Goal: Ask a question

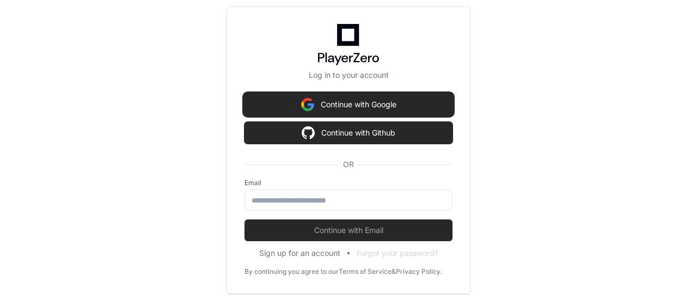
click at [375, 108] on button "Continue with Google" at bounding box center [349, 105] width 208 height 22
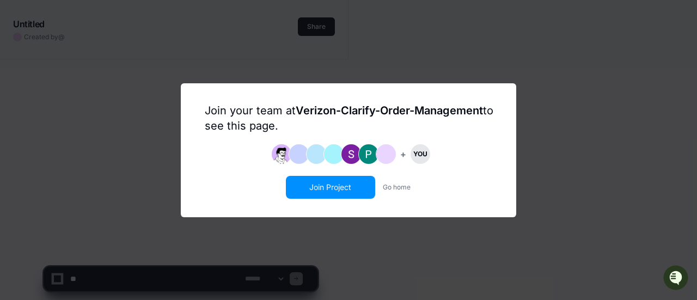
click at [356, 183] on button "Join Project" at bounding box center [330, 187] width 87 height 21
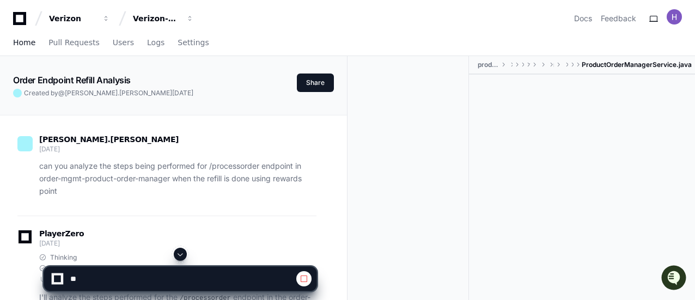
click at [23, 44] on span "Home" at bounding box center [24, 42] width 22 height 7
click at [27, 44] on span "Home" at bounding box center [24, 42] width 22 height 7
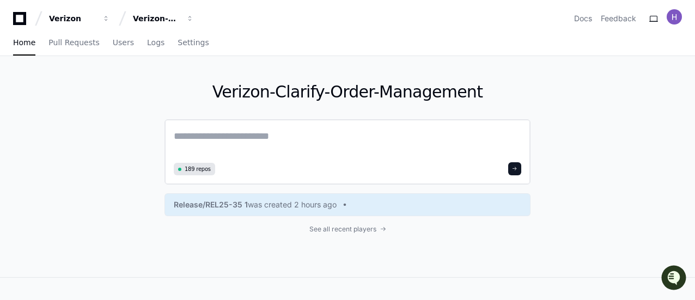
click at [337, 137] on textarea at bounding box center [348, 144] width 348 height 31
click at [626, 169] on div "Verizon-Clarify-Order-Management 189 repos Release/REL25-35 1 was created 2 hou…" at bounding box center [347, 166] width 695 height 221
click at [532, 70] on div "Verizon-Clarify-Order-Management 189 repos Release/REL25-35 1 was created 2 hou…" at bounding box center [347, 166] width 695 height 221
click at [404, 132] on textarea at bounding box center [348, 144] width 348 height 31
click at [563, 131] on div "Verizon-Clarify-Order-Management 189 repos Release/REL25-35 1 was created 2 hou…" at bounding box center [347, 166] width 695 height 221
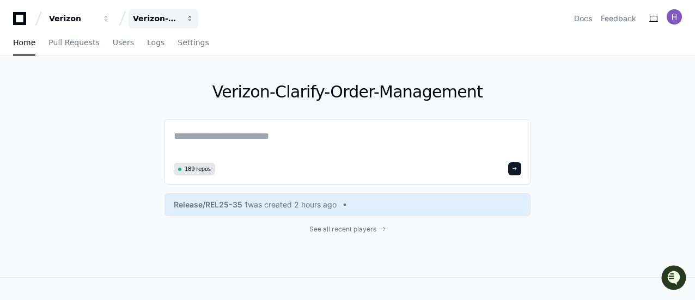
click at [110, 18] on span "button" at bounding box center [106, 19] width 8 height 8
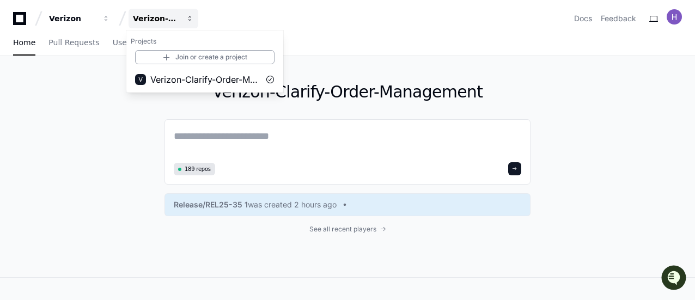
click at [189, 18] on span "button" at bounding box center [190, 19] width 8 height 8
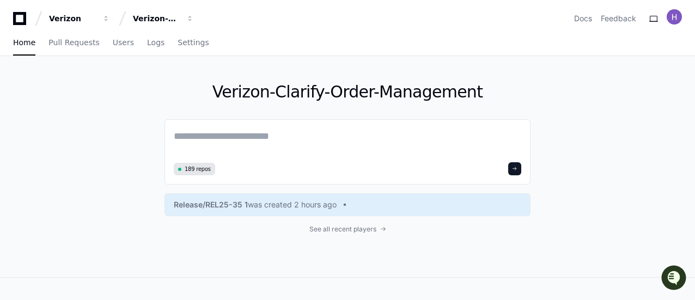
click at [320, 39] on div "Home Pull Requests Users Logs Settings" at bounding box center [347, 43] width 669 height 25
click at [355, 227] on span "See all recent players" at bounding box center [342, 229] width 67 height 9
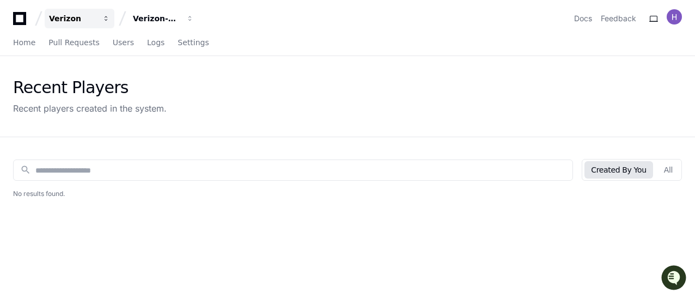
click at [105, 18] on span "button" at bounding box center [106, 19] width 8 height 8
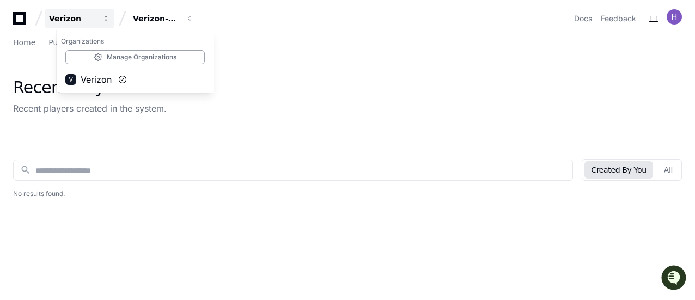
click at [105, 18] on span "button" at bounding box center [106, 19] width 8 height 8
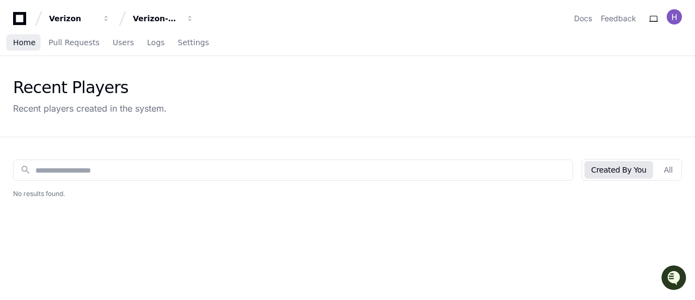
click at [19, 41] on span "Home" at bounding box center [24, 42] width 22 height 7
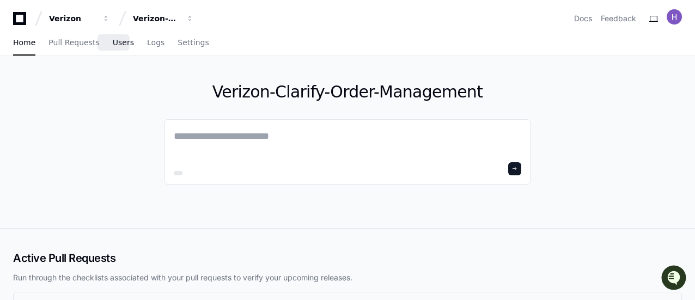
click at [114, 42] on span "Users" at bounding box center [123, 42] width 21 height 7
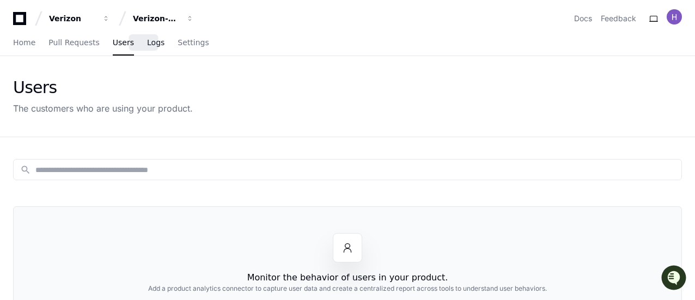
click at [147, 44] on span "Logs" at bounding box center [155, 42] width 17 height 7
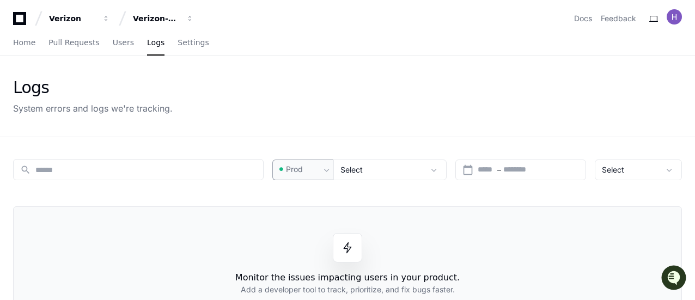
click at [324, 169] on span at bounding box center [326, 170] width 11 height 11
click at [430, 171] on div at bounding box center [347, 150] width 695 height 300
click at [439, 171] on span at bounding box center [434, 170] width 11 height 11
click at [440, 169] on span at bounding box center [434, 170] width 11 height 11
click at [25, 167] on mat-icon "search" at bounding box center [25, 170] width 11 height 11
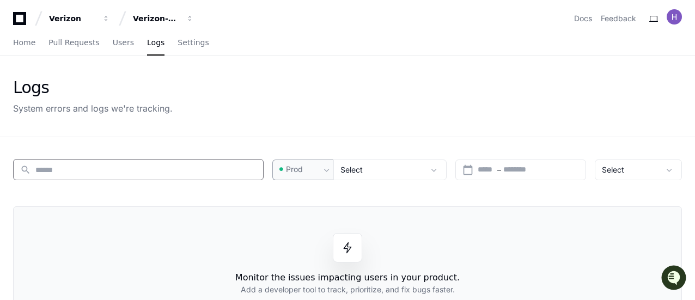
type input "*"
click at [373, 127] on div "Logs System errors and logs we're tracking." at bounding box center [347, 96] width 695 height 81
click at [113, 40] on span "Users" at bounding box center [123, 42] width 21 height 7
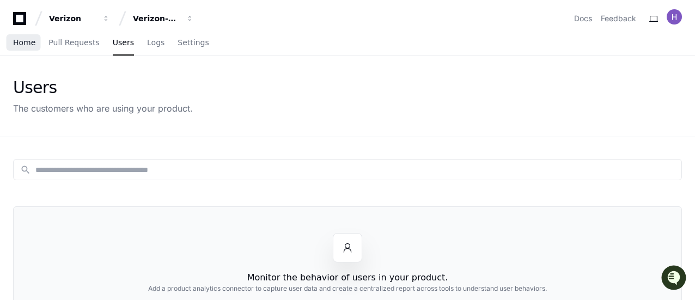
click at [29, 46] on span "Home" at bounding box center [24, 42] width 22 height 7
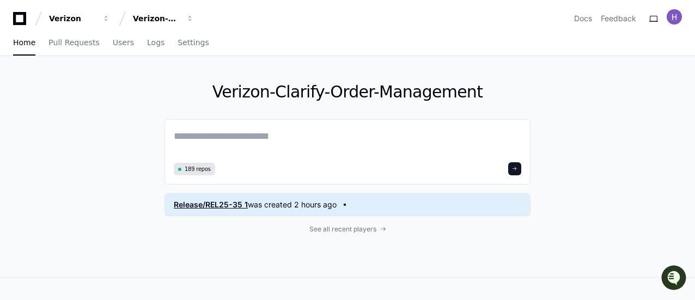
click at [234, 205] on span "Release/REL25-35 1" at bounding box center [211, 204] width 74 height 11
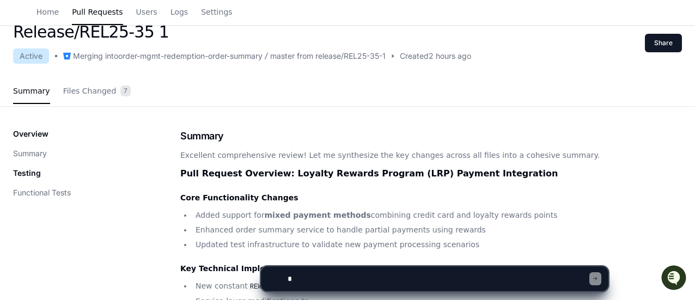
scroll to position [35, 0]
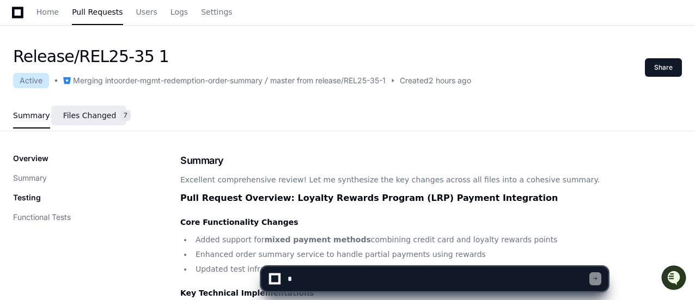
click at [90, 121] on link "Files Changed 7" at bounding box center [97, 115] width 68 height 29
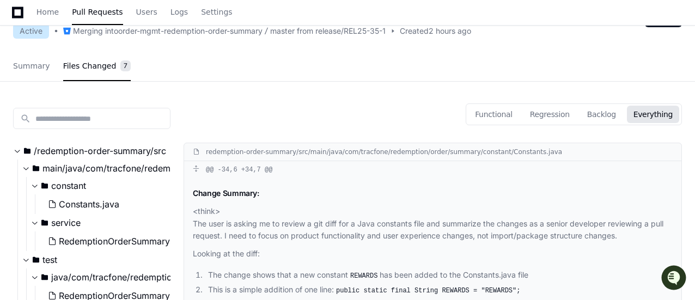
scroll to position [0, 0]
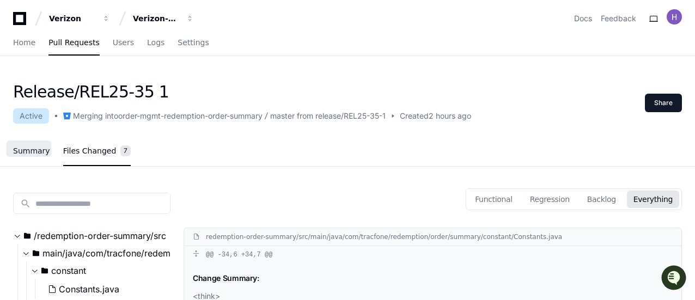
click at [35, 151] on span "Summary" at bounding box center [31, 151] width 37 height 7
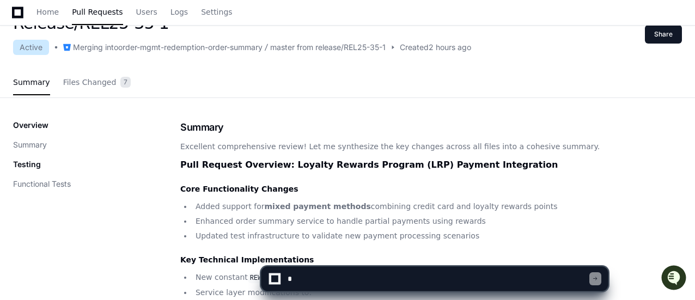
scroll to position [67, 0]
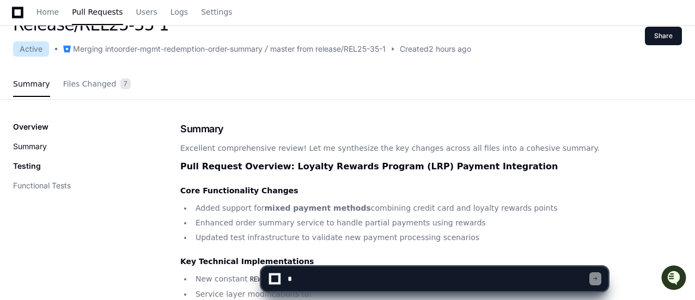
click at [45, 147] on button "Summary" at bounding box center [30, 146] width 34 height 11
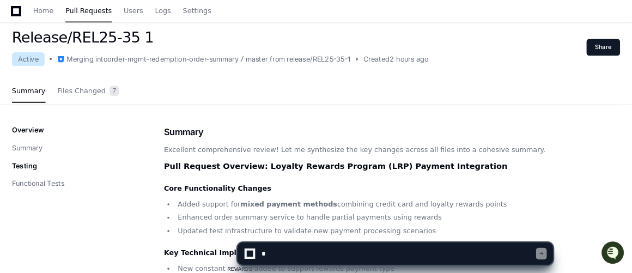
scroll to position [0, 0]
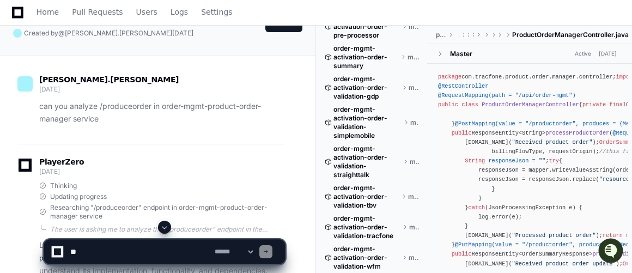
scroll to position [48, 0]
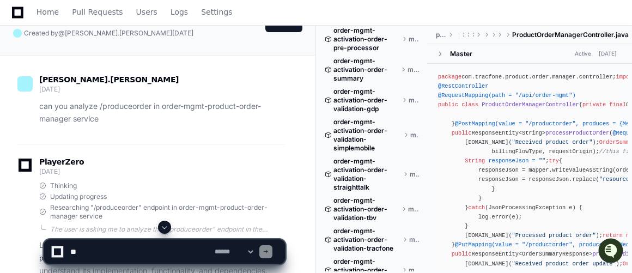
click at [413, 14] on div "Home Pull Requests Users Logs Settings" at bounding box center [316, 12] width 606 height 25
click at [169, 225] on span at bounding box center [164, 227] width 9 height 9
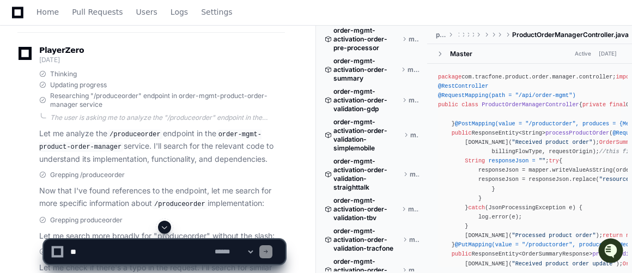
scroll to position [183, 0]
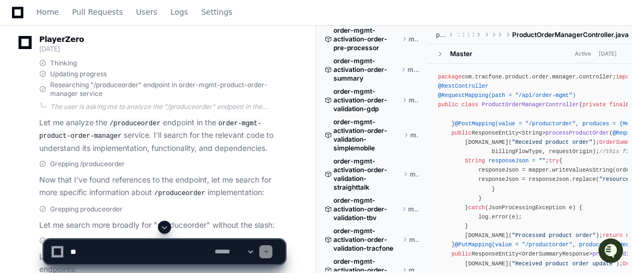
click at [168, 123] on p "Let me analyze the /produceorder endpoint in the order-mgmt-product-order-manag…" at bounding box center [162, 136] width 246 height 38
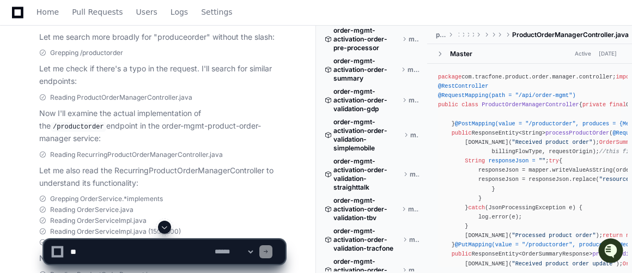
scroll to position [378, 0]
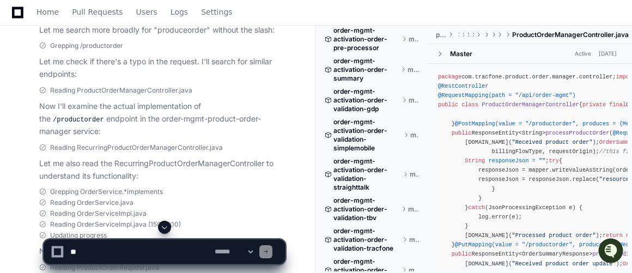
click at [166, 227] on span at bounding box center [164, 227] width 9 height 9
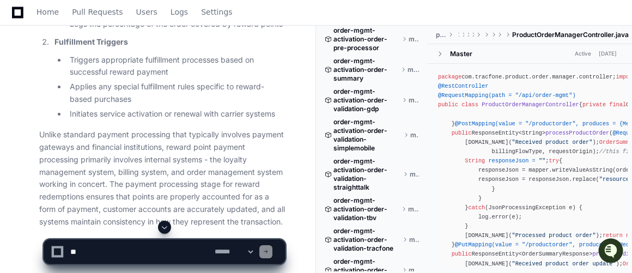
scroll to position [11813, 0]
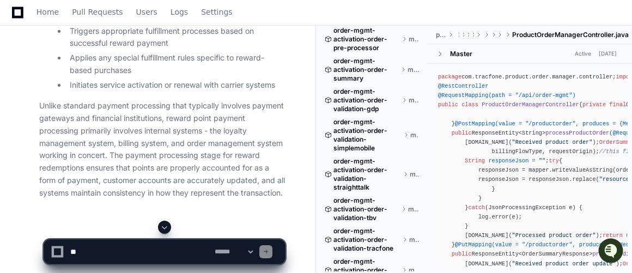
click at [167, 226] on span at bounding box center [164, 227] width 9 height 9
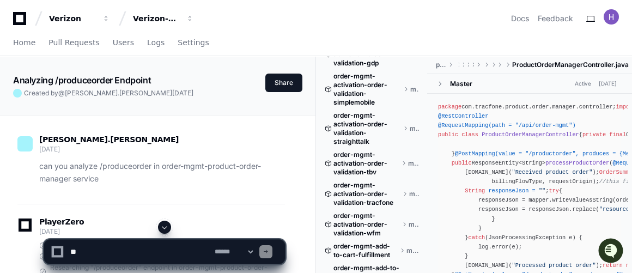
scroll to position [125, 0]
click at [439, 84] on span at bounding box center [440, 84] width 8 height 8
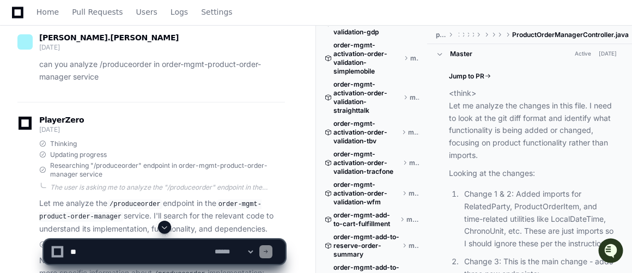
scroll to position [163, 0]
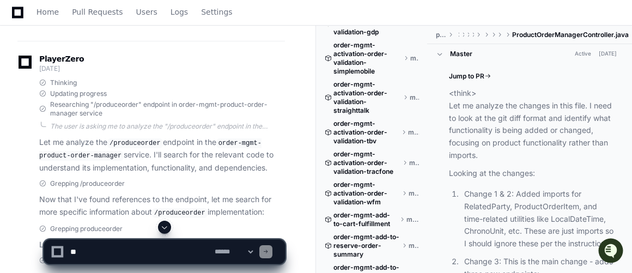
click at [511, 153] on p "<think> Let me analyze the changes in this file. I need to look at the git diff…" at bounding box center [533, 124] width 168 height 75
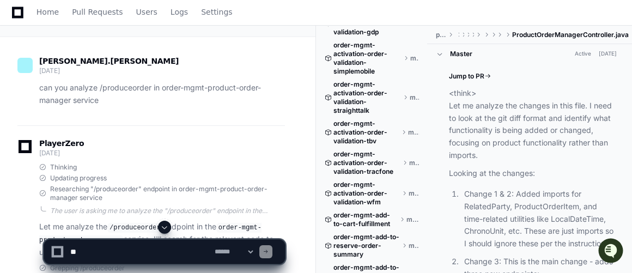
scroll to position [0, 0]
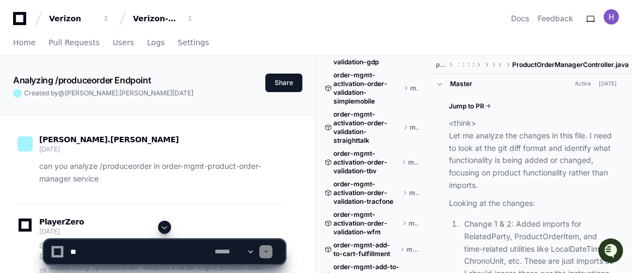
click at [164, 227] on span at bounding box center [164, 227] width 9 height 9
